Goal: Find specific page/section: Find specific page/section

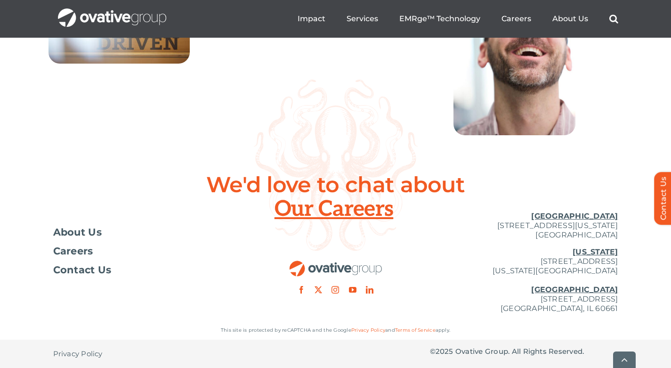
scroll to position [3480, 0]
drag, startPoint x: 458, startPoint y: 352, endPoint x: 507, endPoint y: 353, distance: 49.4
click at [507, 353] on p "© 2025 Ovative Group. All Rights Reserved." at bounding box center [524, 350] width 188 height 9
copy p "Ovative Group"
click at [475, 352] on p "© 2025 Ovative Group. All Rights Reserved." at bounding box center [524, 350] width 188 height 9
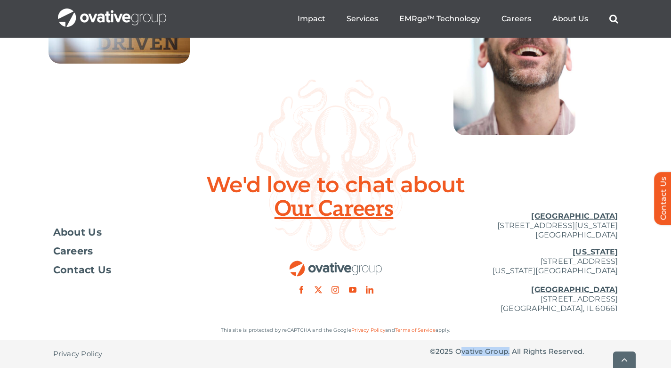
drag, startPoint x: 457, startPoint y: 351, endPoint x: 509, endPoint y: 352, distance: 51.8
click at [509, 352] on p "© 2025 Ovative Group. All Rights Reserved." at bounding box center [524, 350] width 188 height 9
copy p "Ovative Group"
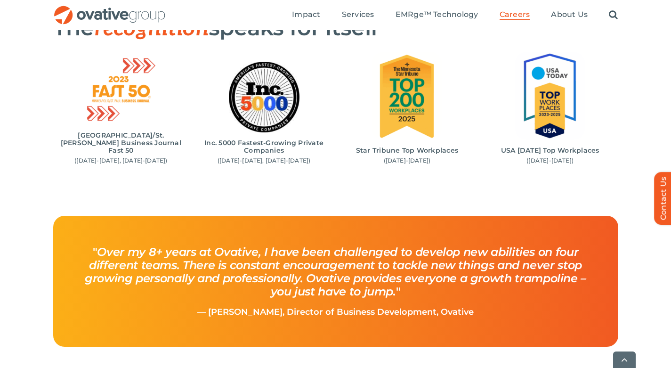
scroll to position [1271, 0]
